Goal: Task Accomplishment & Management: Use online tool/utility

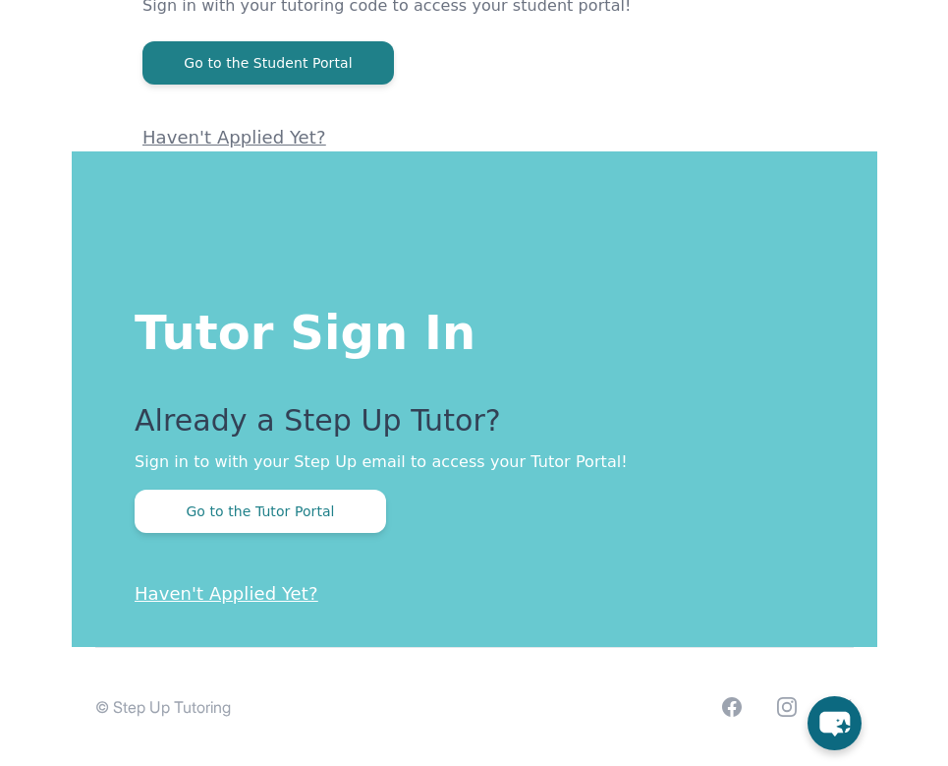
scroll to position [257, 0]
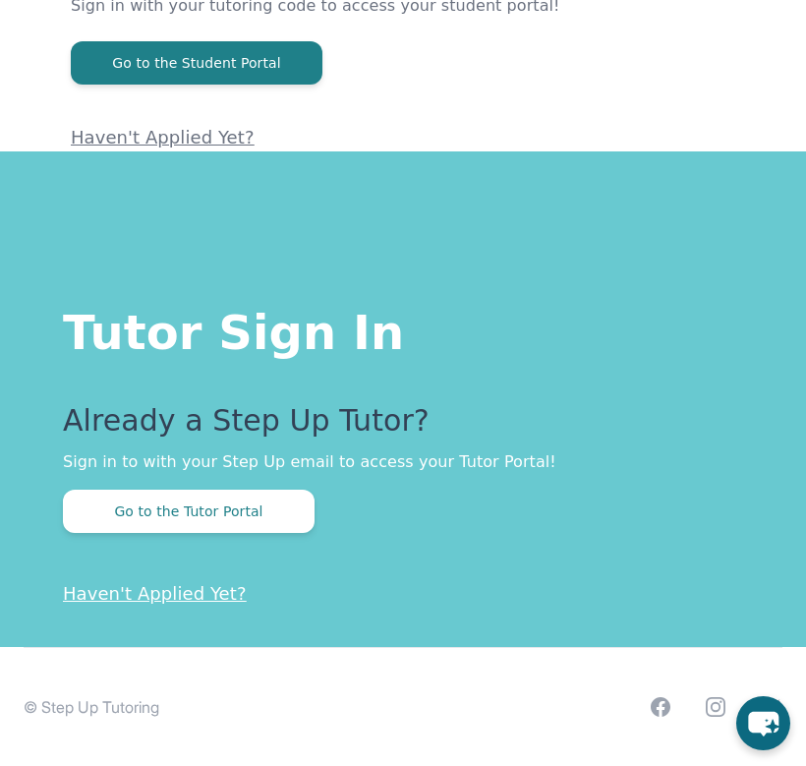
click at [248, 481] on div "Already a Step Up Tutor? Sign in to with your Step Up email to access your Tuto…" at bounding box center [403, 468] width 680 height 130
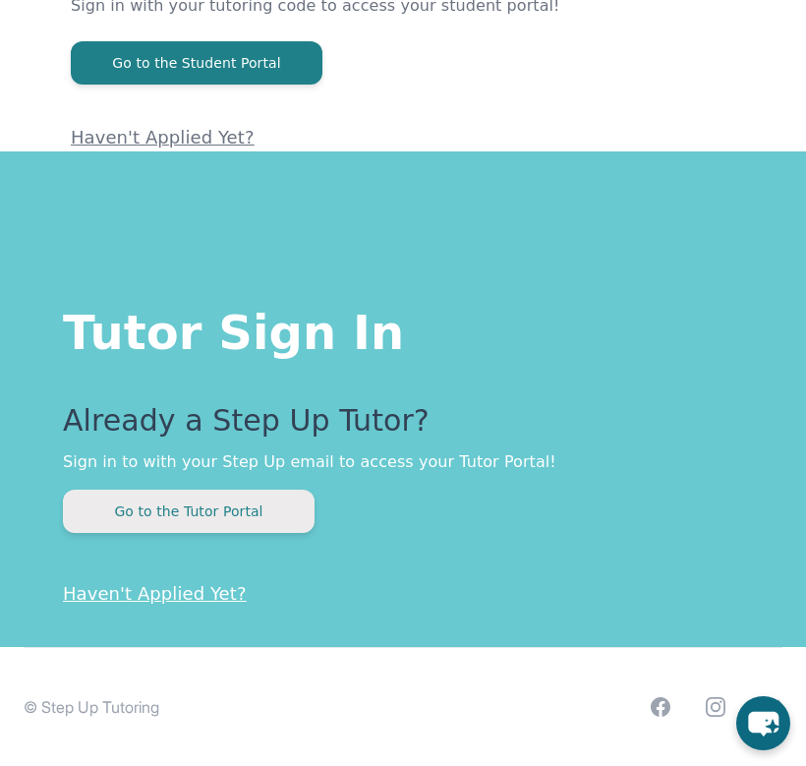
click at [248, 513] on button "Go to the Tutor Portal" at bounding box center [189, 510] width 252 height 43
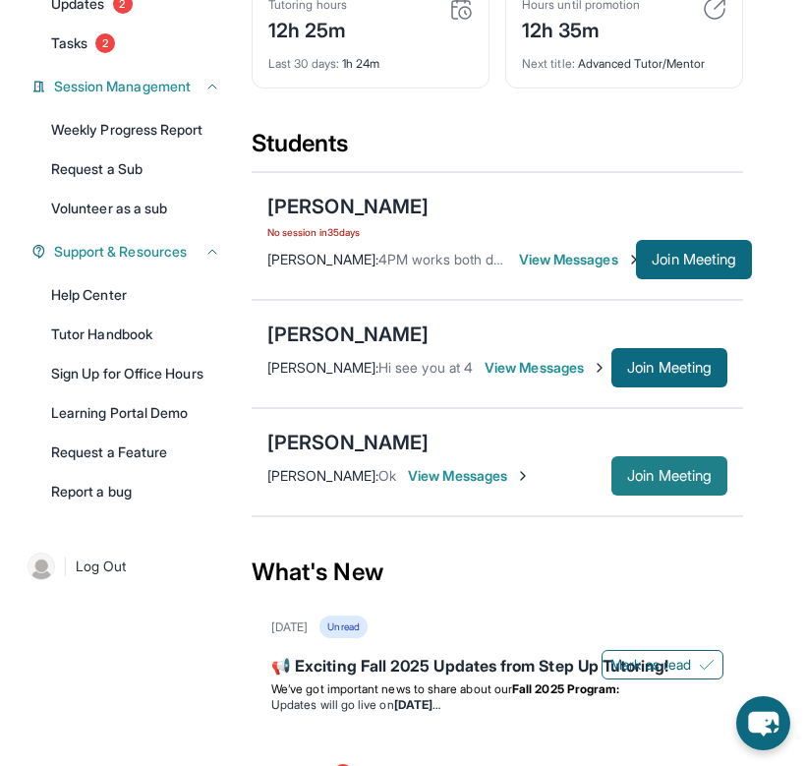
drag, startPoint x: 539, startPoint y: 79, endPoint x: 671, endPoint y: 485, distance: 427.9
click at [671, 482] on span "Join Meeting" at bounding box center [669, 476] width 85 height 12
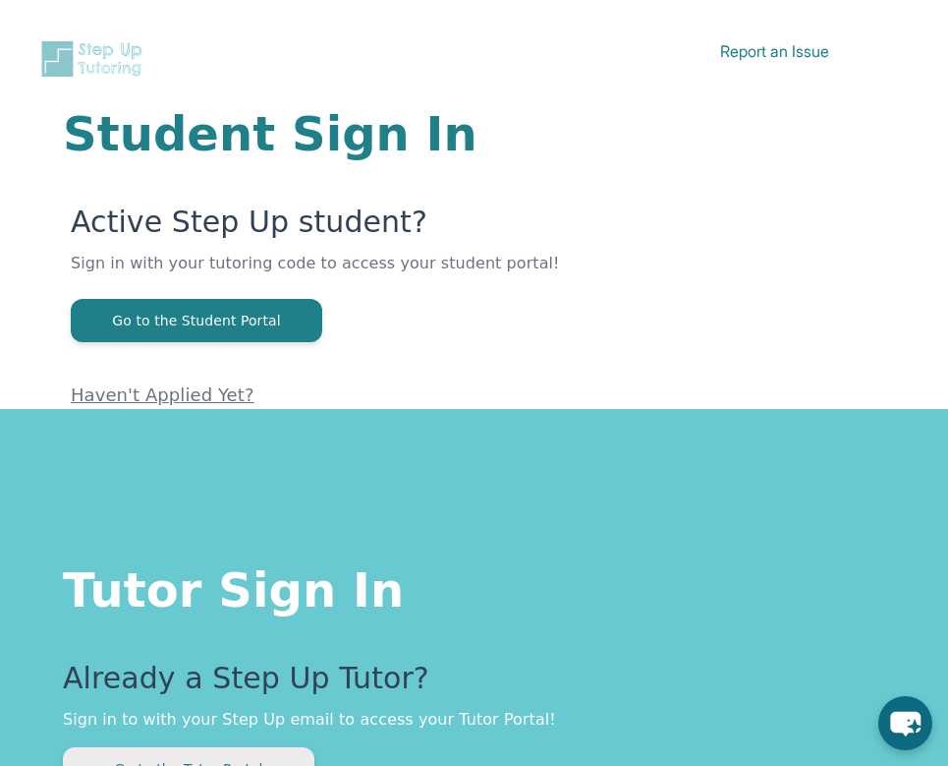
click at [189, 752] on button "Go to the Tutor Portal" at bounding box center [189, 768] width 252 height 43
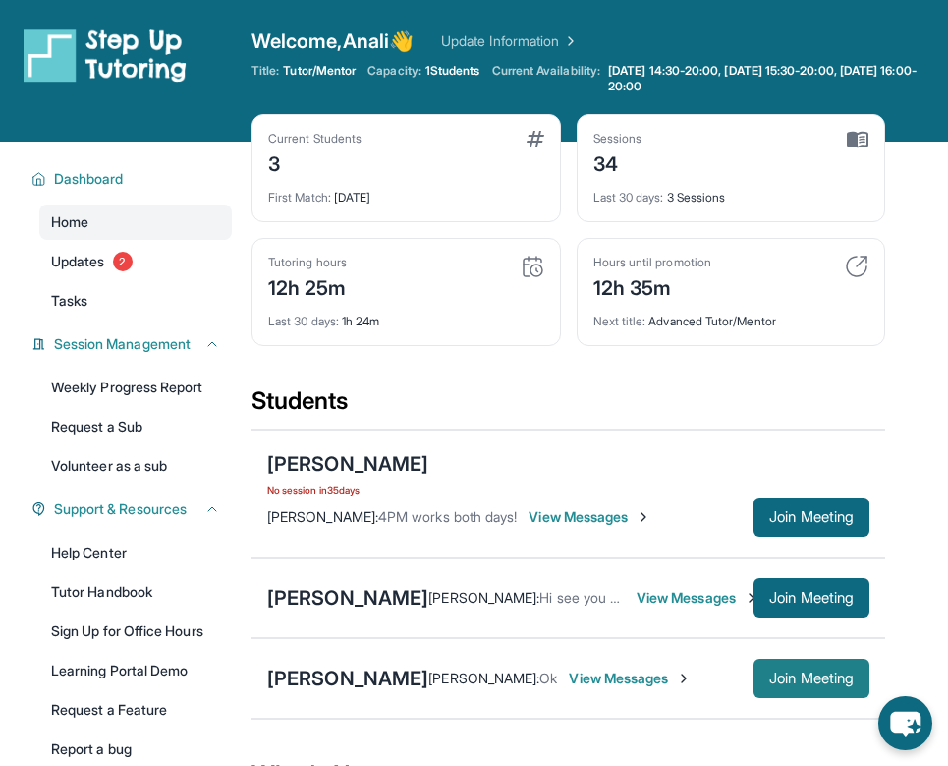
click at [817, 674] on span "Join Meeting" at bounding box center [811, 678] width 85 height 12
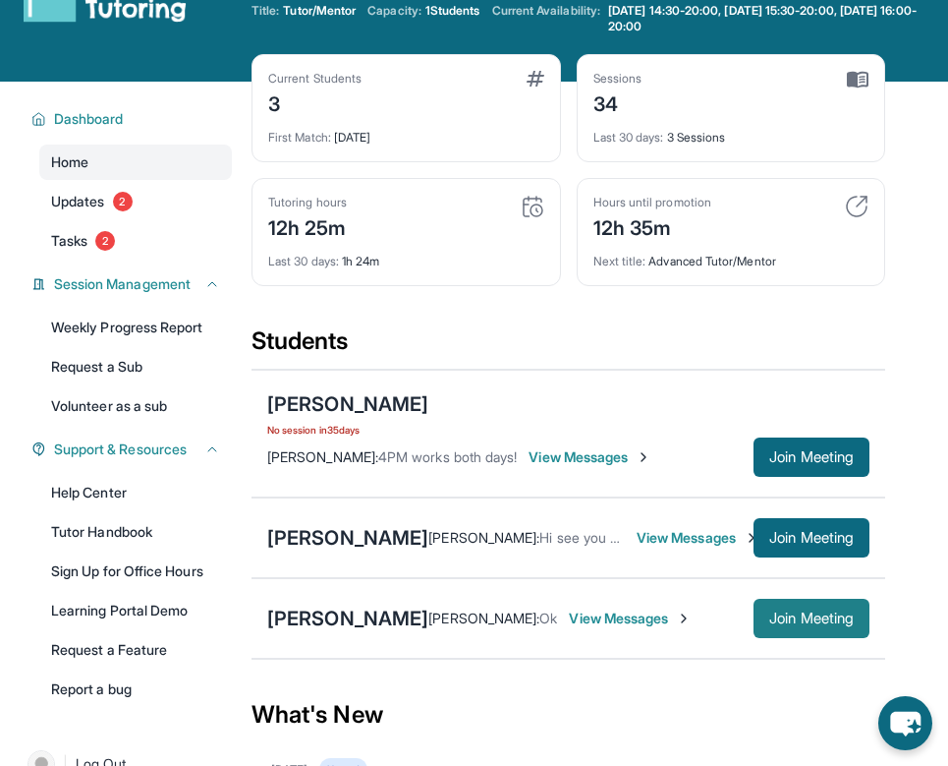
click at [800, 628] on button "Join Meeting" at bounding box center [812, 617] width 116 height 39
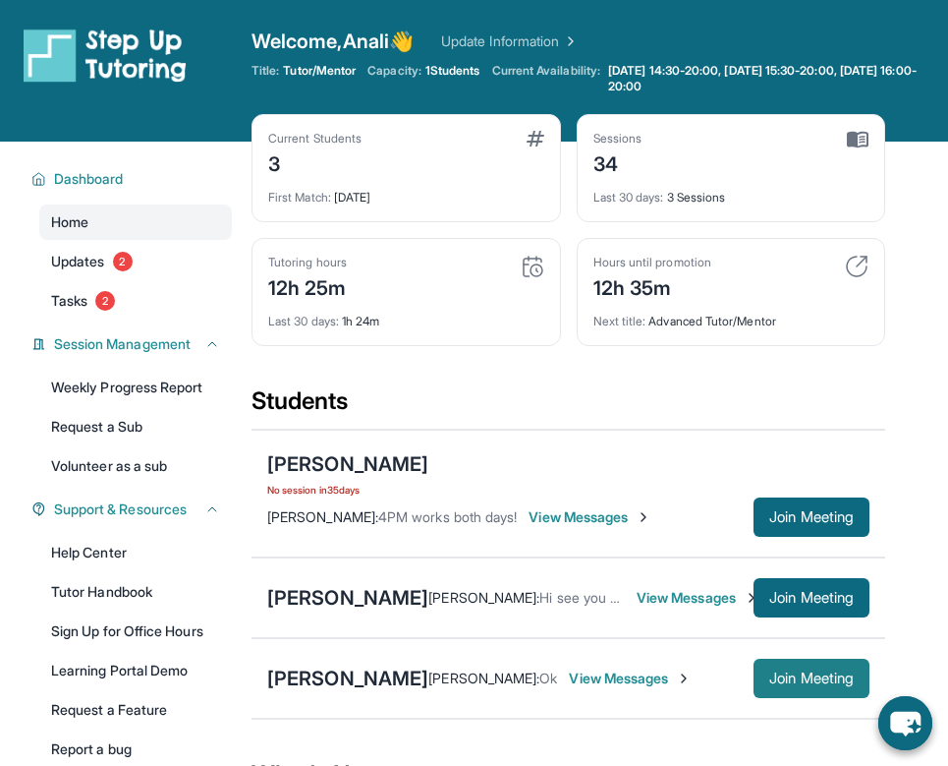
click at [811, 682] on span "Join Meeting" at bounding box center [811, 678] width 85 height 12
click at [790, 700] on div "[PERSON_NAME] [PERSON_NAME] : Ok View Messages Join Meeting" at bounding box center [569, 678] width 634 height 81
click at [788, 676] on span "Join Meeting" at bounding box center [811, 678] width 85 height 12
